Goal: Communication & Community: Answer question/provide support

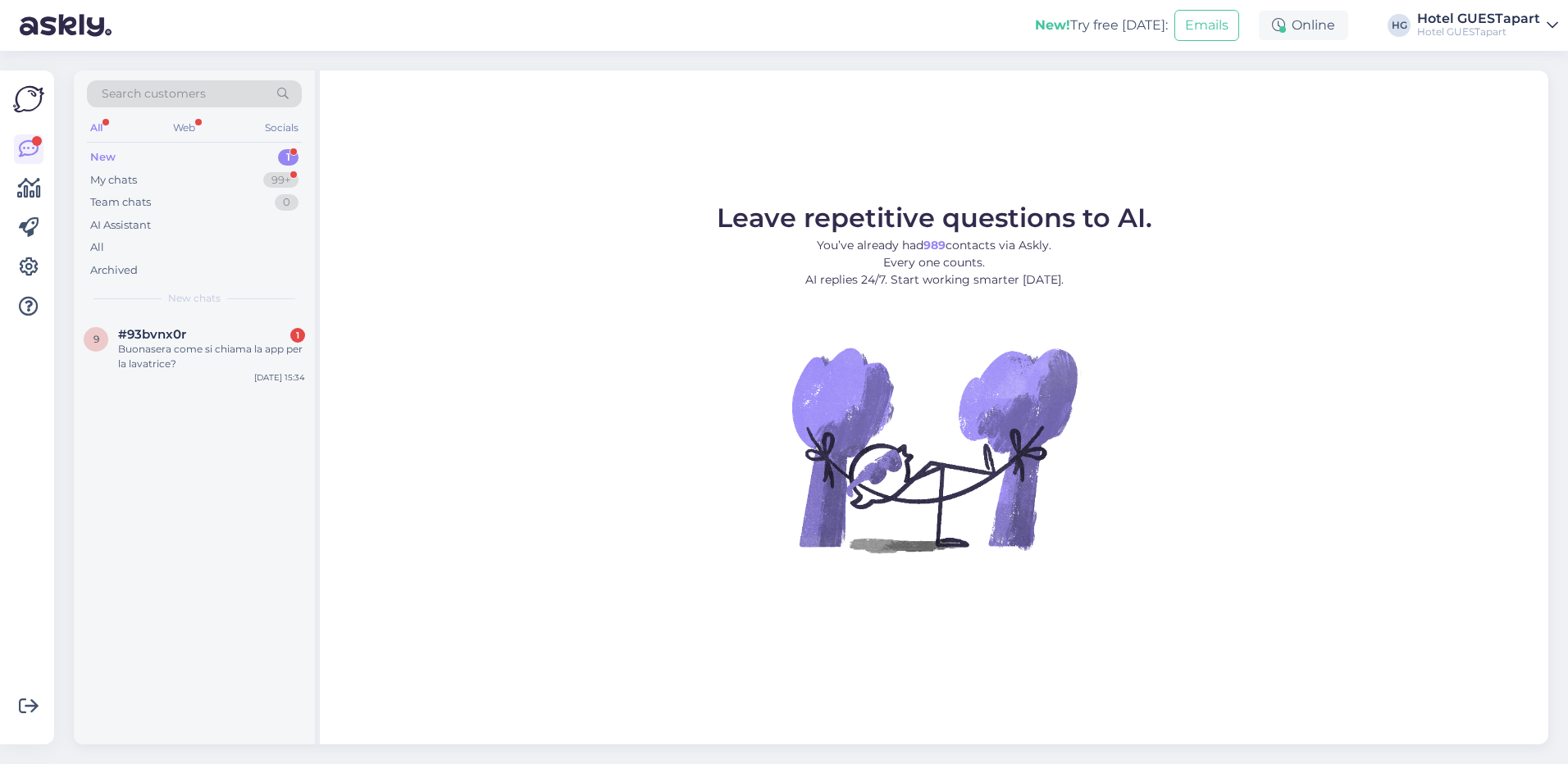
click at [206, 161] on div "New 1" at bounding box center [194, 157] width 215 height 23
click at [199, 341] on div "#93bvnx0r 1" at bounding box center [211, 334] width 187 height 15
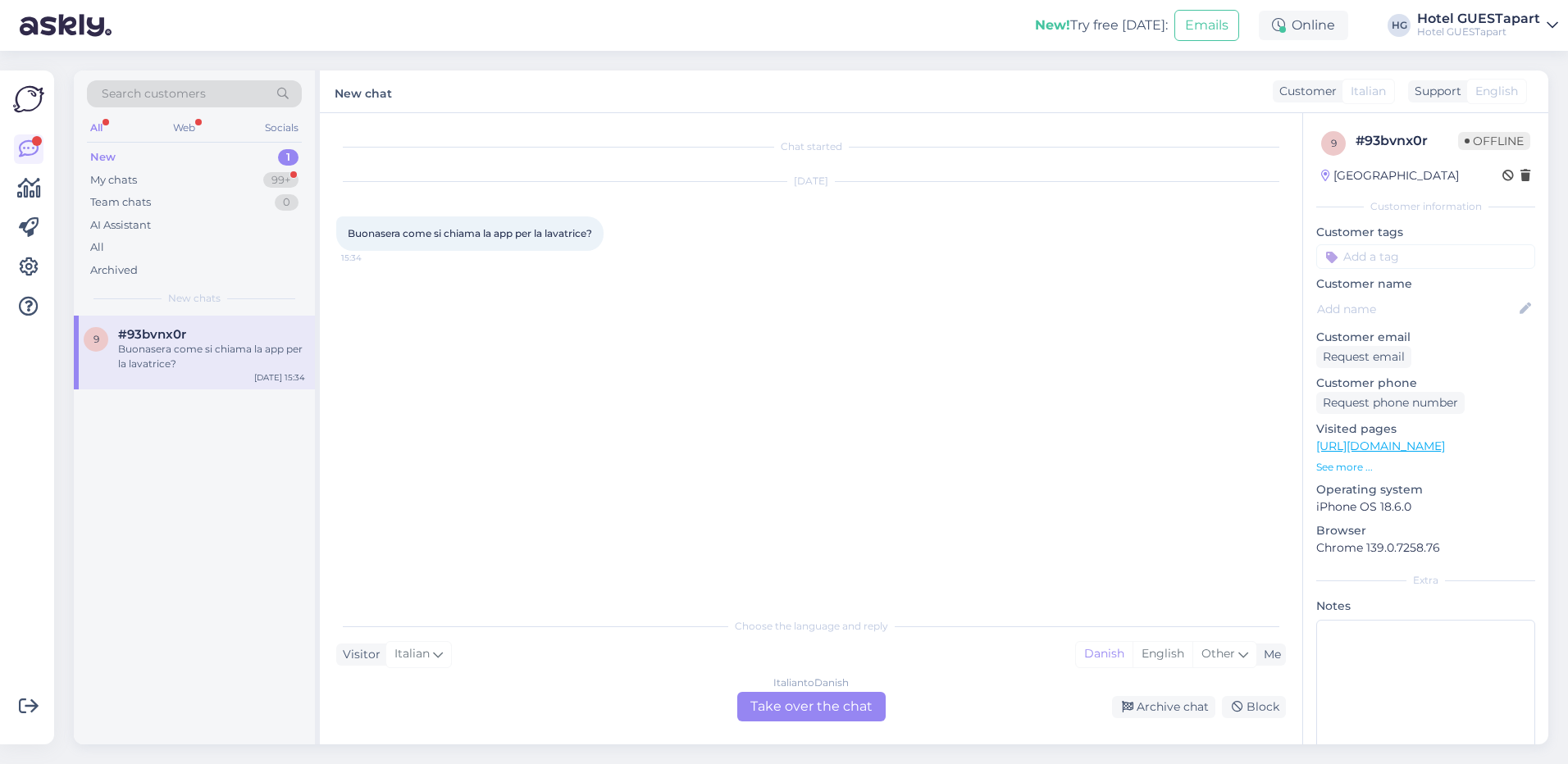
click at [840, 692] on div "Italian to Danish Take over the chat" at bounding box center [812, 706] width 148 height 29
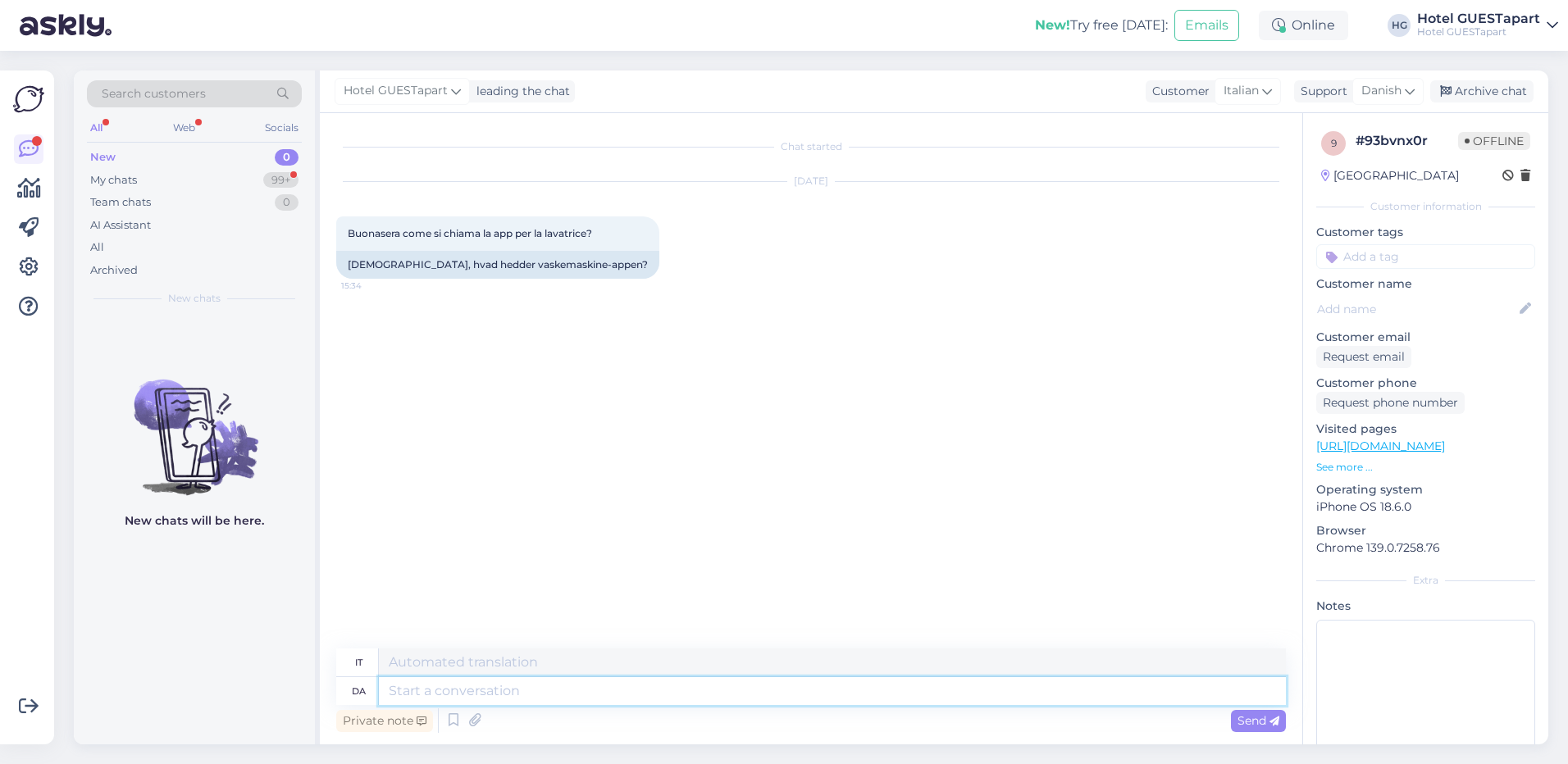
click at [445, 703] on textarea at bounding box center [832, 691] width 907 height 28
type textarea "Hej"
type textarea "Ciao"
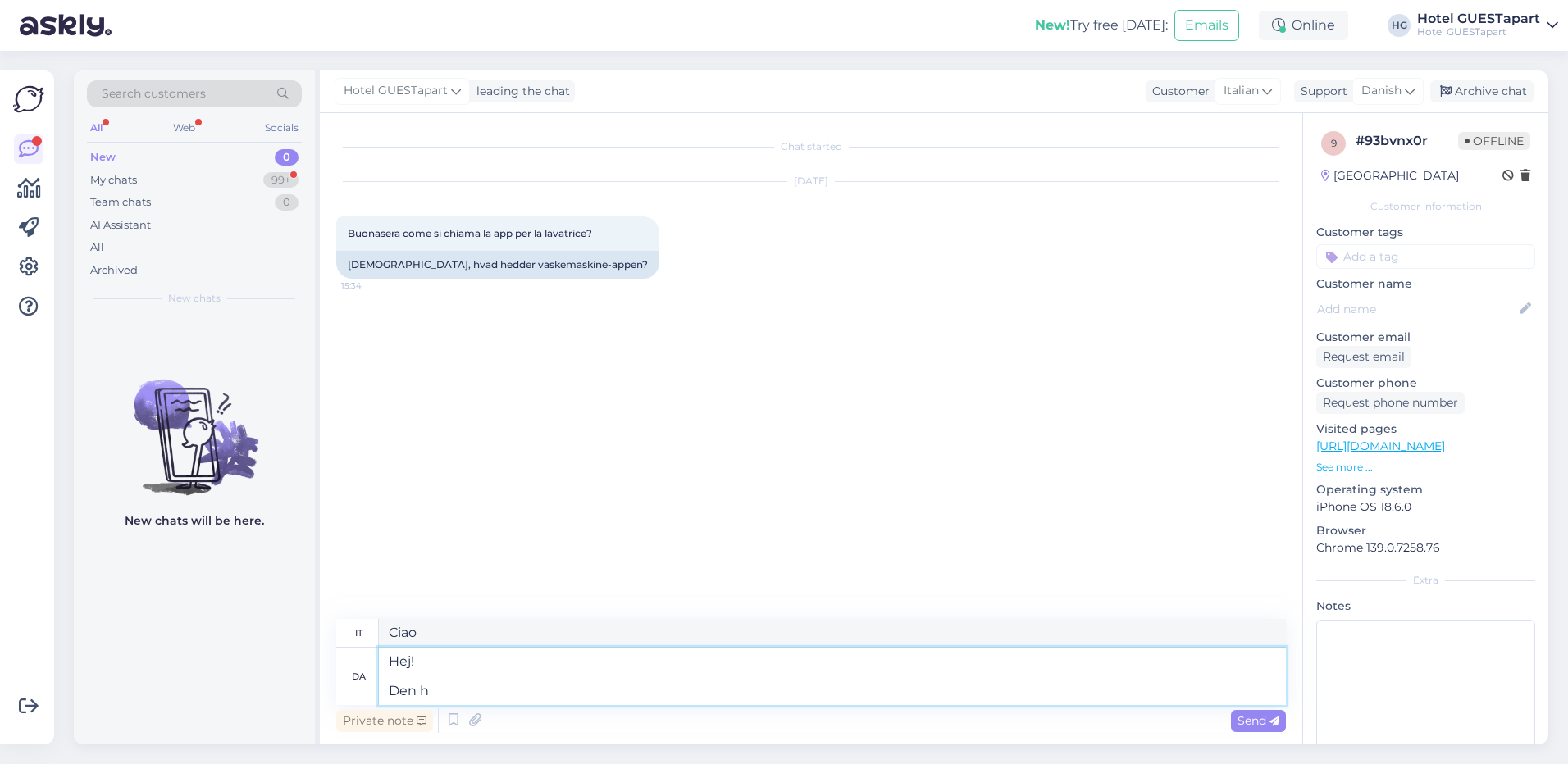
type textarea "Hej! Den he"
type textarea "Ciao! Il"
type textarea "Hej! Den hedder"
type textarea "Ciao! Si chiama"
type textarea "Hej! Den hedder "AirWallet""
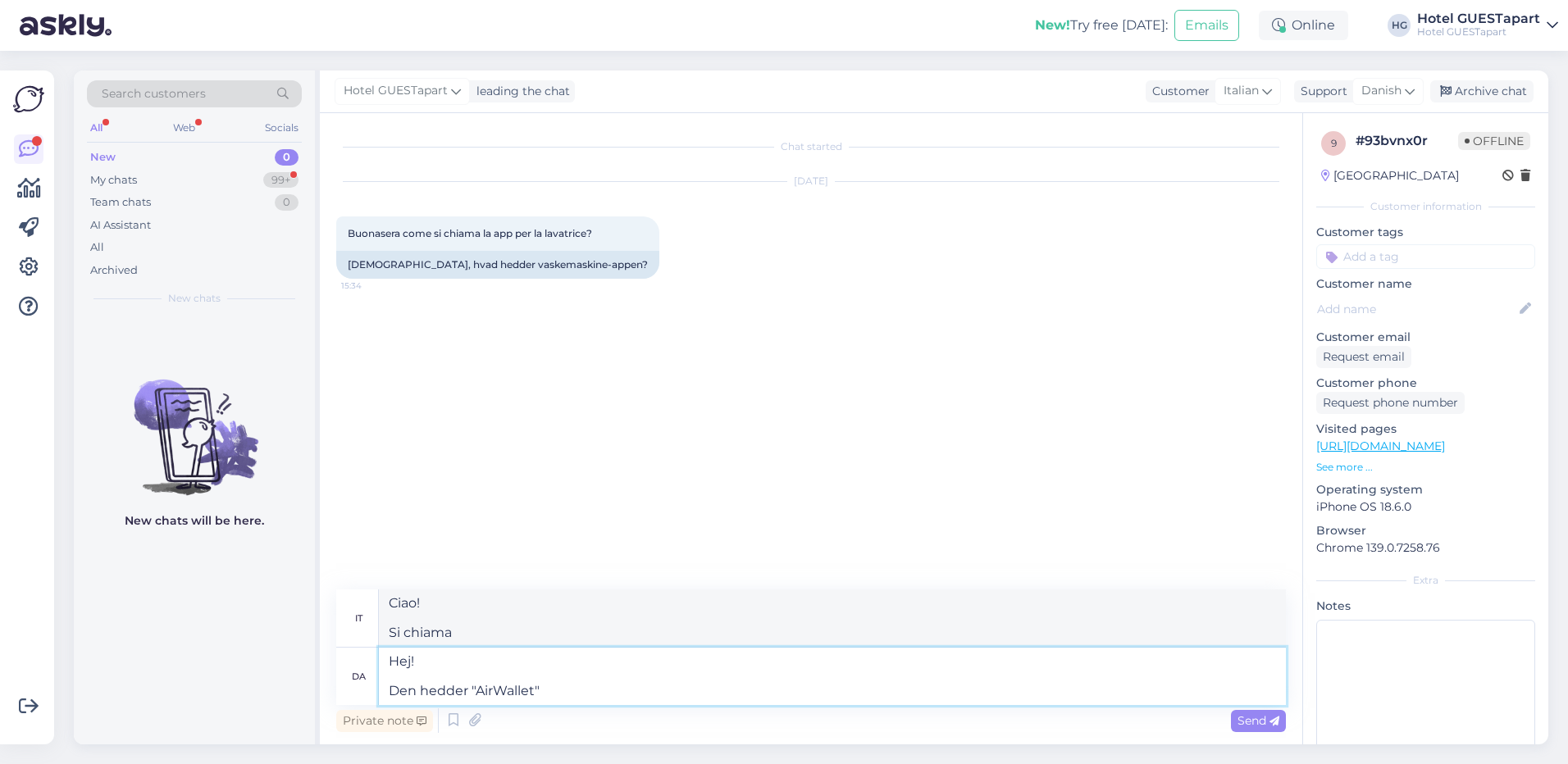
type textarea "Ciao! Si chiama "AirWallet""
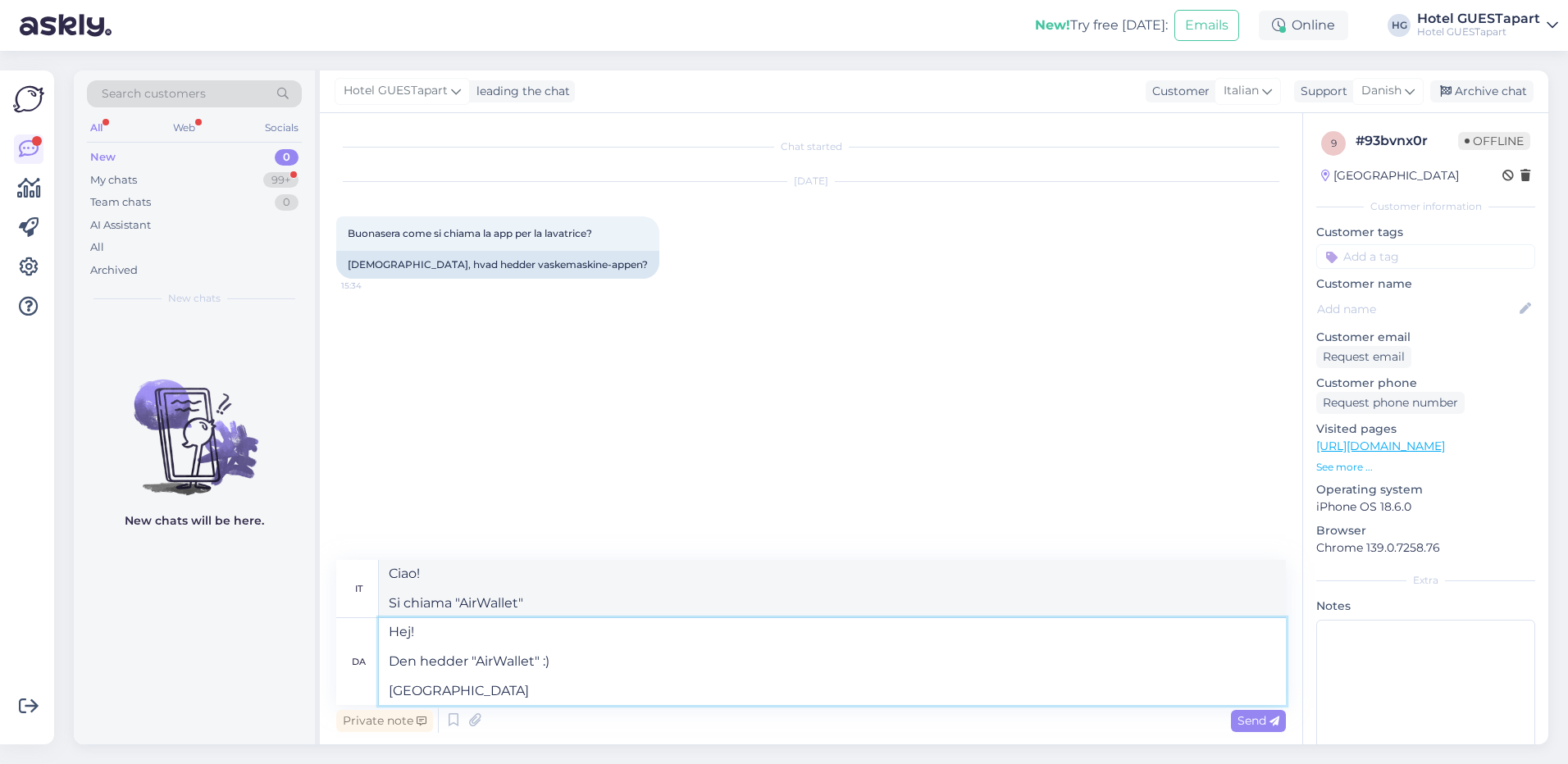
type textarea "Hej! Den hedder "AirWallet" :) [GEOGRAPHIC_DATA]"
type textarea "Ciao! Si chiama "AirWallet" :) [GEOGRAPHIC_DATA]"
type textarea "Hej! Den hedder "AirWallet" :) Dbh Team G"
type textarea "Ciao! Si chiama "AirWallet" :) Dbh Team"
type textarea "Hej! Den hedder "AirWallet" :) Dbh Team GUESTapart"
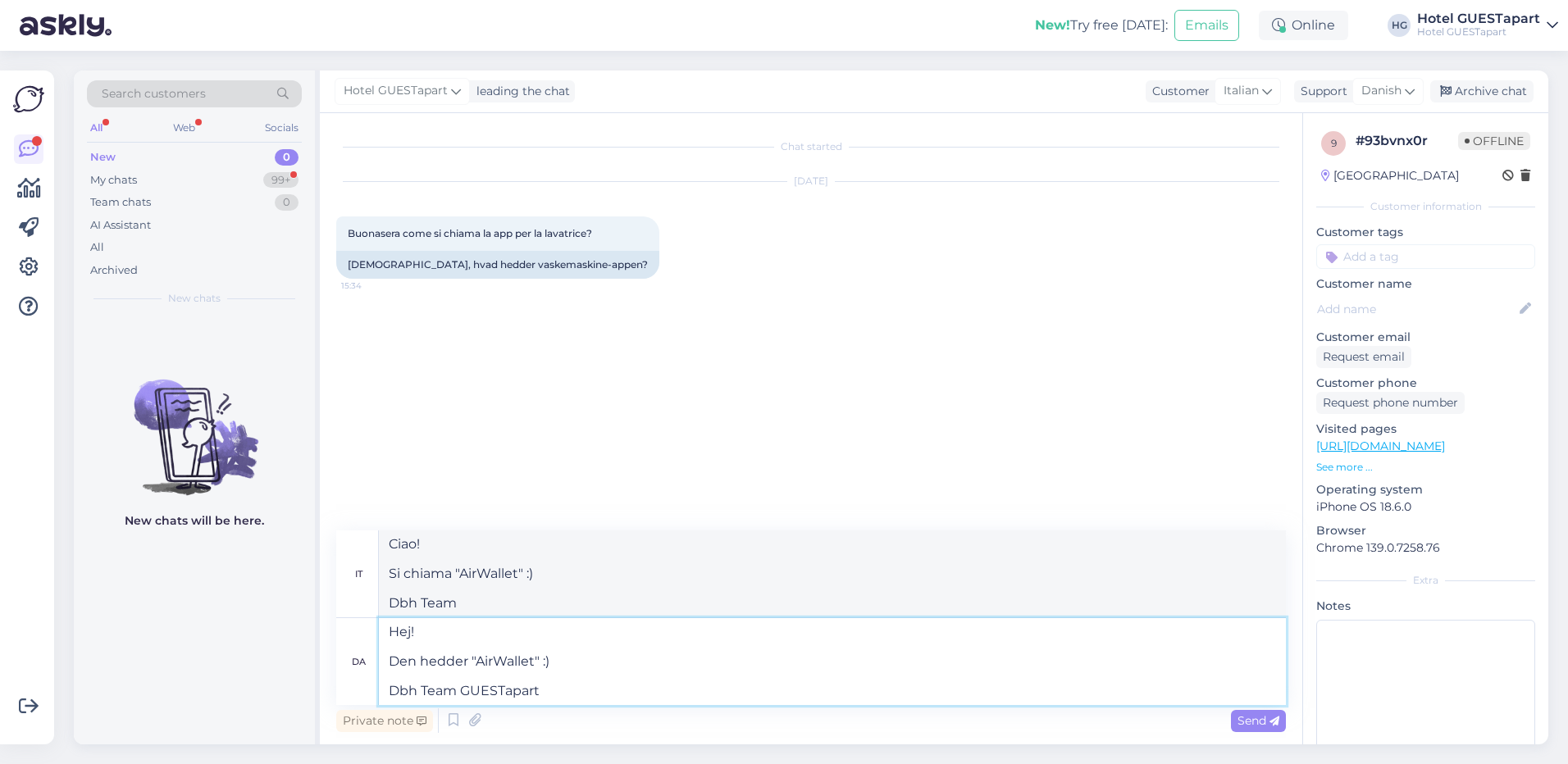
type textarea "Ciao! Si chiama "AirWallet" :) Dbh Team GUESTapart"
type textarea "Hej! Den hedder "AirWallet" :) Dbh Team GUESTapart"
click at [1250, 725] on span "Send" at bounding box center [1257, 720] width 42 height 15
